Goal: Use online tool/utility: Utilize a website feature to perform a specific function

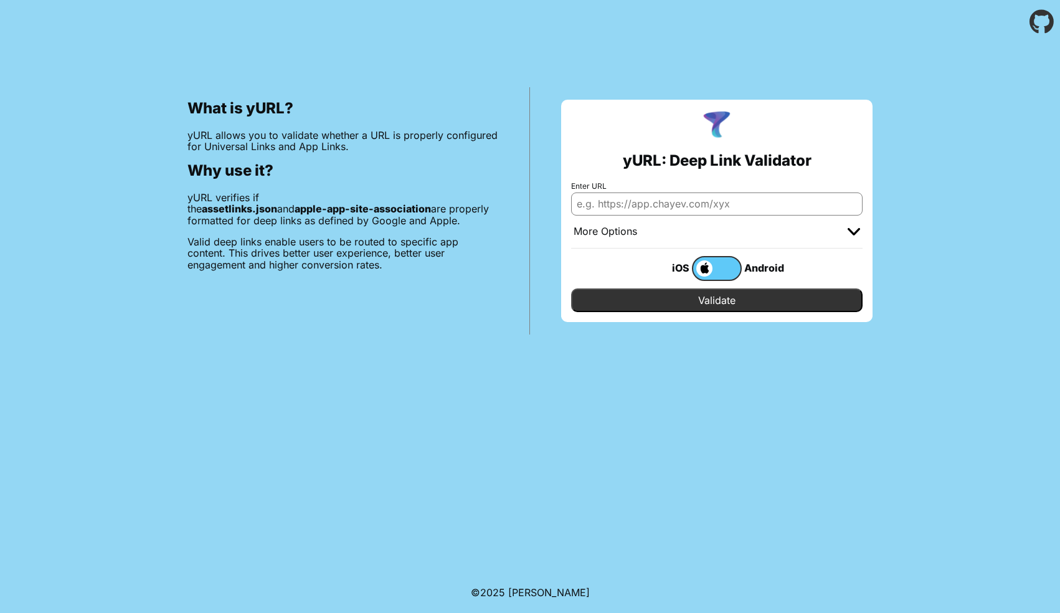
click at [695, 196] on input "Enter URL" at bounding box center [717, 204] width 292 height 22
type input "[DOMAIN_NAME]"
click at [571, 288] on input "Validate" at bounding box center [717, 300] width 292 height 24
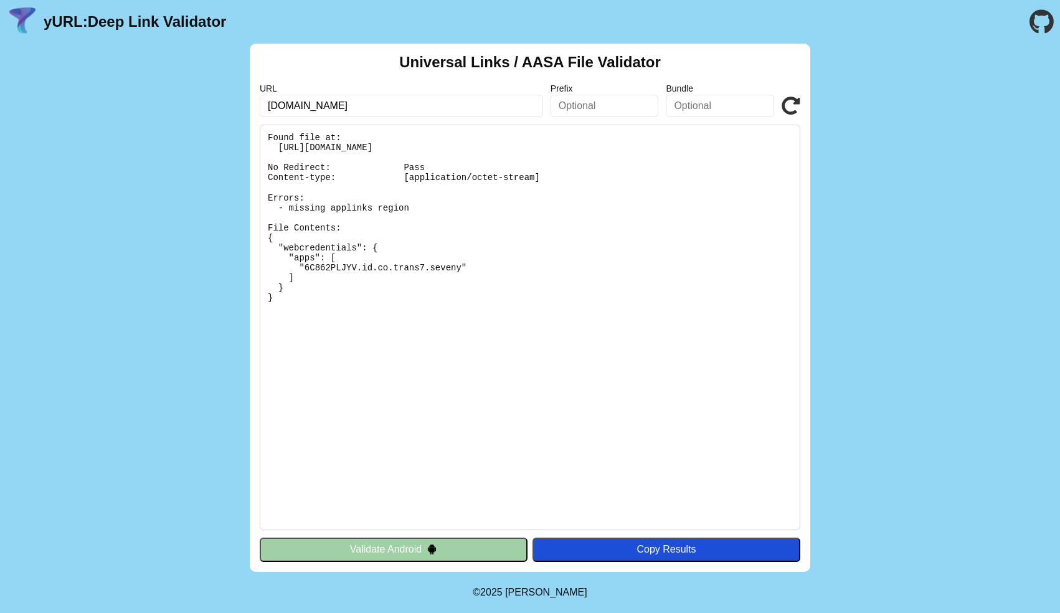
click at [498, 97] on input "sso.trans7.co.id" at bounding box center [401, 106] width 283 height 22
click at [565, 97] on input "text" at bounding box center [605, 106] width 108 height 22
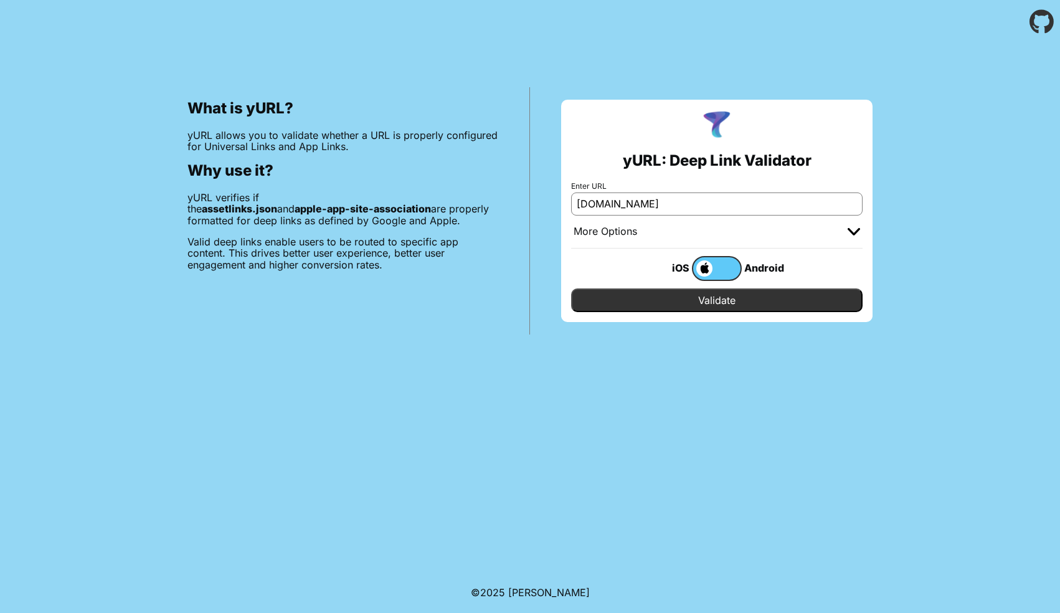
click at [608, 237] on div "More Options" at bounding box center [717, 232] width 292 height 33
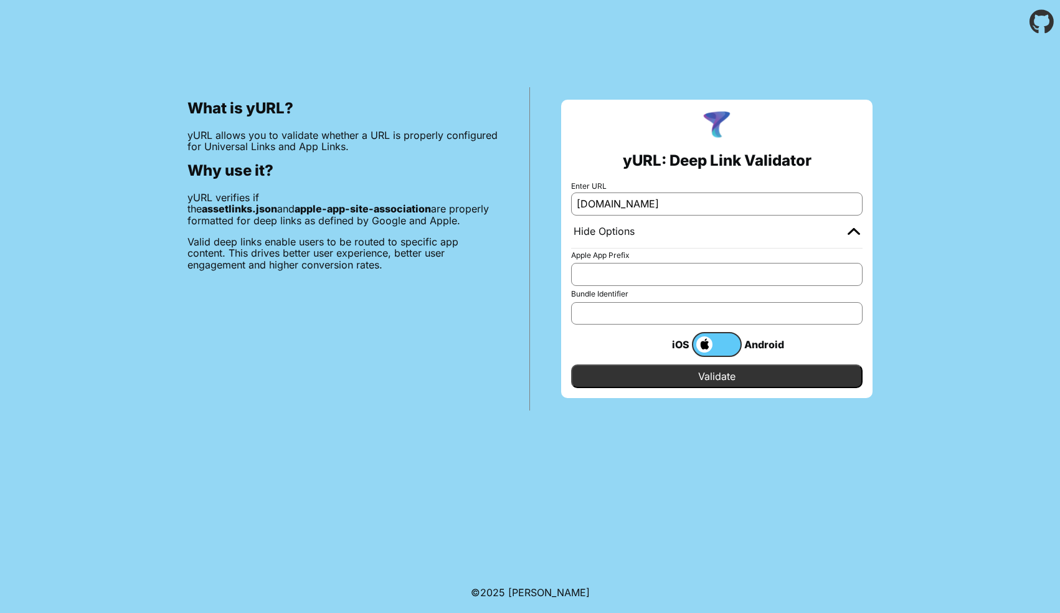
click at [611, 269] on input "Apple App Prefix" at bounding box center [717, 274] width 292 height 22
click at [611, 292] on label "Bundle Identifier" at bounding box center [717, 294] width 292 height 9
click at [611, 302] on input "Bundle Identifier" at bounding box center [717, 313] width 292 height 22
click at [721, 348] on label at bounding box center [717, 344] width 50 height 25
click at [0, 0] on input "checkbox" at bounding box center [0, 0] width 0 height 0
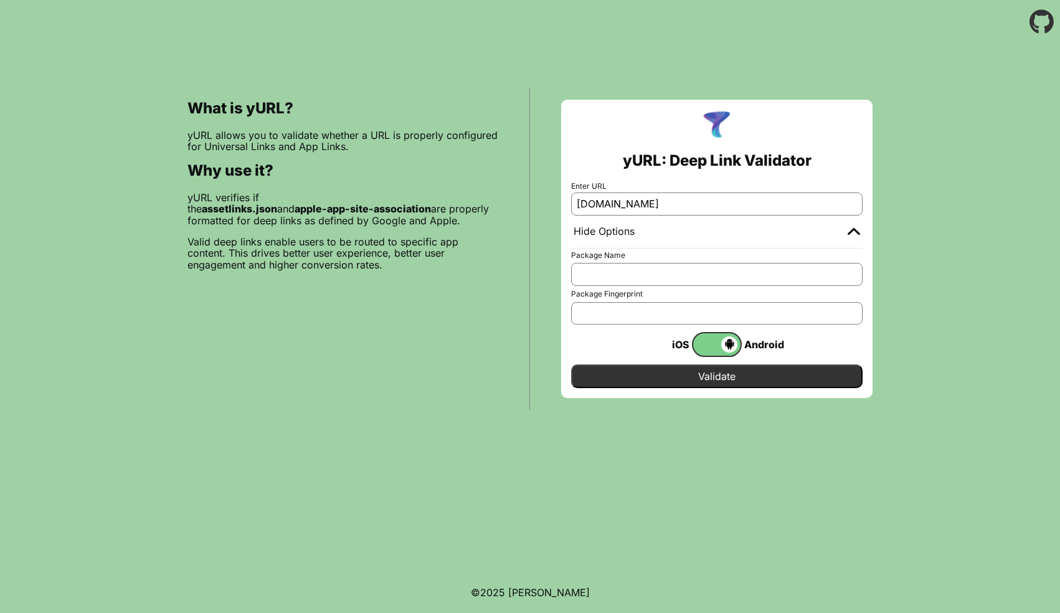
click at [721, 377] on input "Validate" at bounding box center [717, 376] width 292 height 24
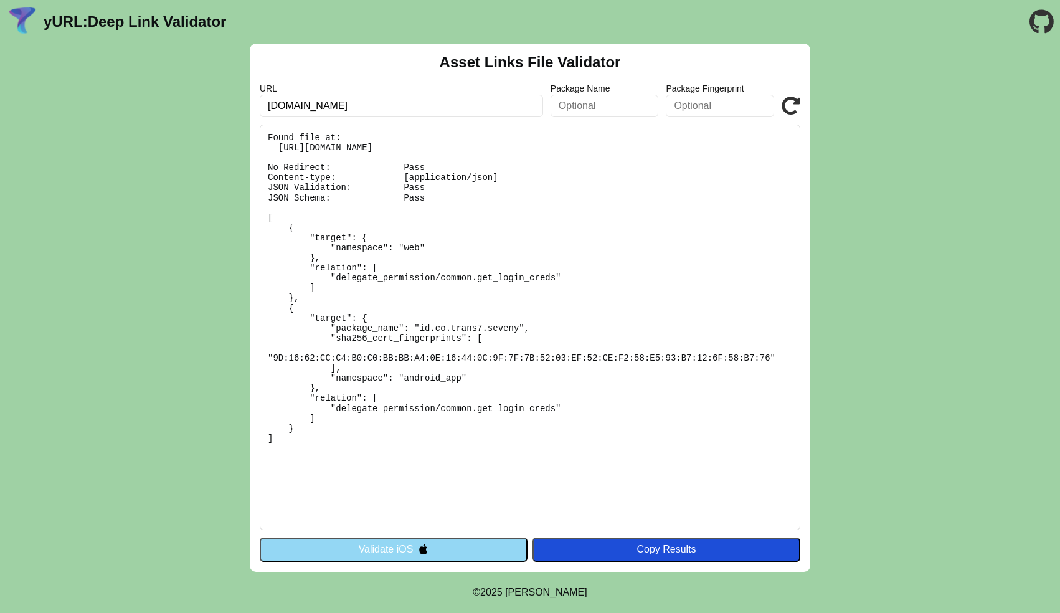
click at [390, 108] on input "sso.trans7.co.id" at bounding box center [401, 106] width 283 height 22
type input "[DOMAIN_NAME]"
click button "Validate" at bounding box center [0, 0] width 0 height 0
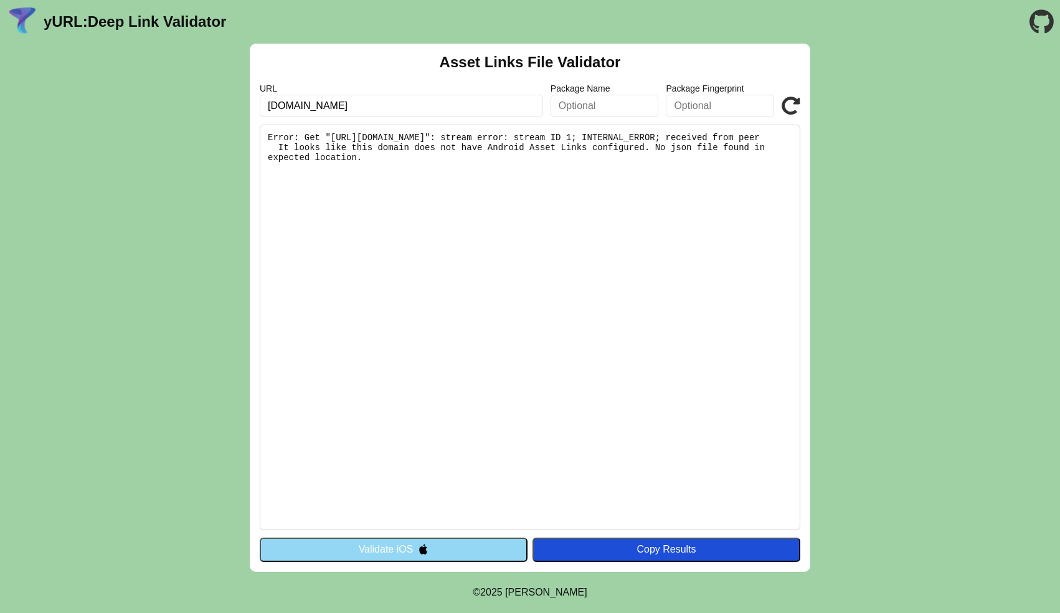
click at [414, 107] on input "[DOMAIN_NAME]" at bounding box center [401, 106] width 283 height 22
type input "[DOMAIN_NAME]"
click button "Validate" at bounding box center [0, 0] width 0 height 0
click at [285, 108] on input "www.tokopedia.co.id" at bounding box center [401, 106] width 283 height 22
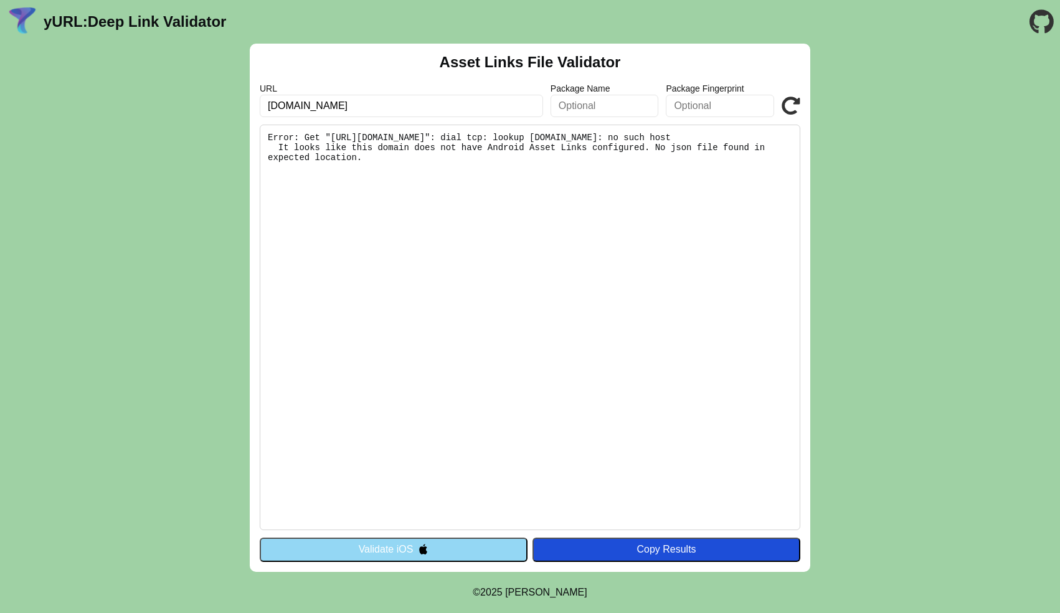
type input "tokopedia.co.id"
click at [410, 555] on button "Validate iOS" at bounding box center [394, 550] width 268 height 24
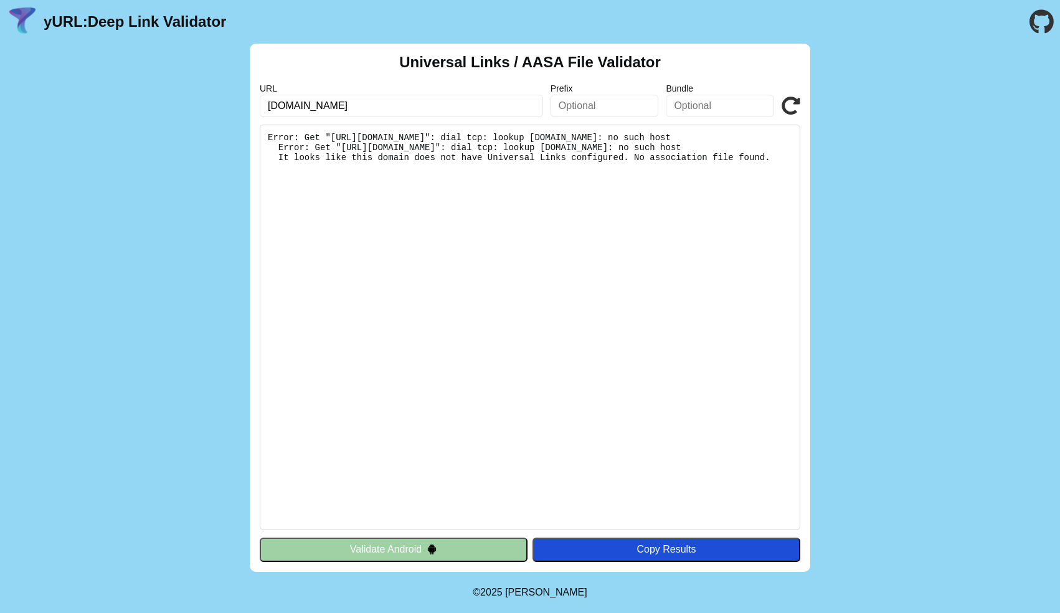
drag, startPoint x: 356, startPoint y: 102, endPoint x: 454, endPoint y: 105, distance: 97.8
click at [445, 105] on input "www.tokopedia.co.id" at bounding box center [401, 106] width 283 height 22
click at [287, 100] on input "www.tokopedia.com" at bounding box center [401, 106] width 283 height 22
type input "tokopedia.com"
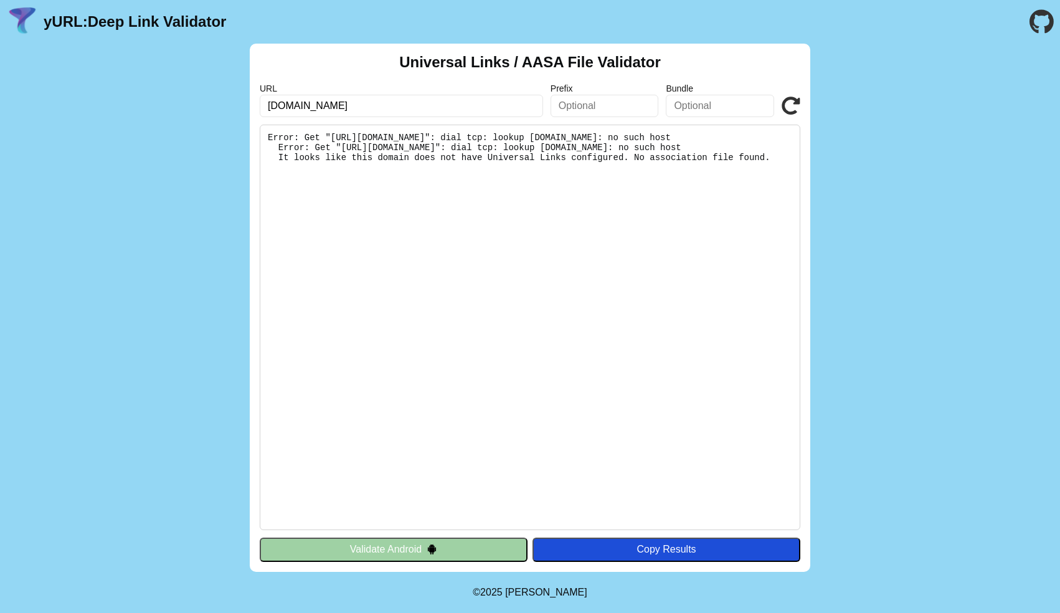
click button "Validate" at bounding box center [0, 0] width 0 height 0
